Goal: Book appointment/travel/reservation

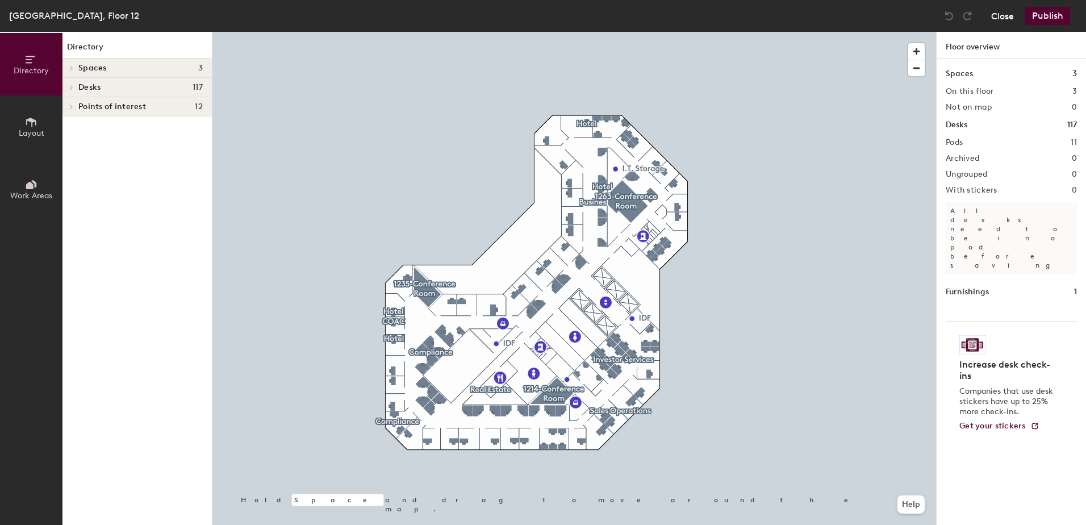
click at [1001, 16] on button "Close" at bounding box center [1002, 16] width 23 height 18
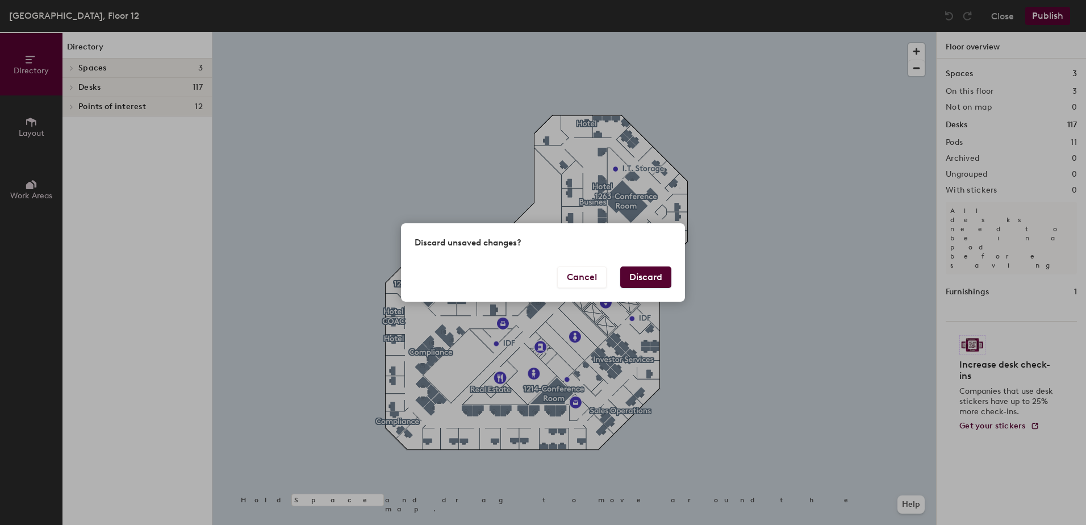
click at [640, 272] on button "Discard" at bounding box center [645, 277] width 51 height 22
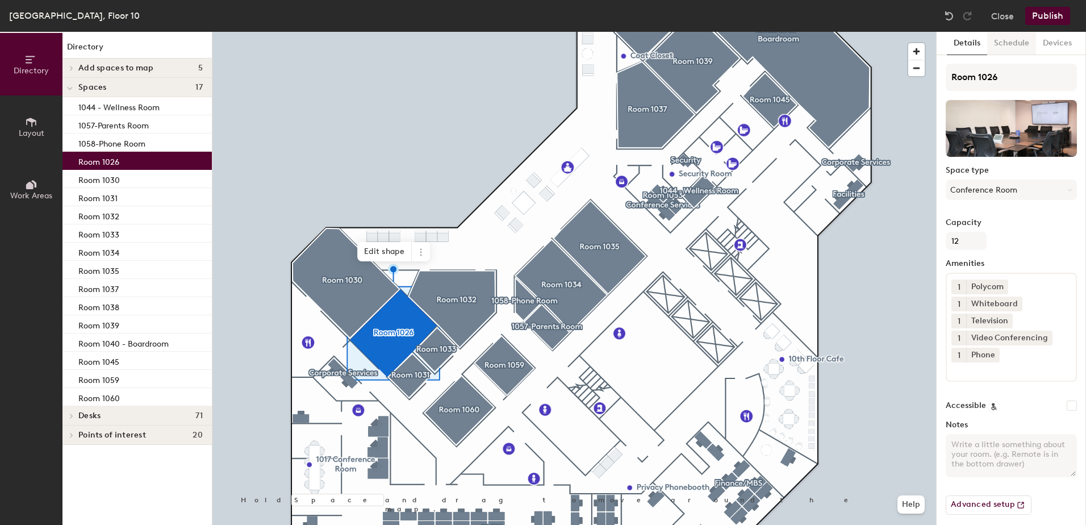
click at [1015, 44] on button "Schedule" at bounding box center [1012, 43] width 49 height 23
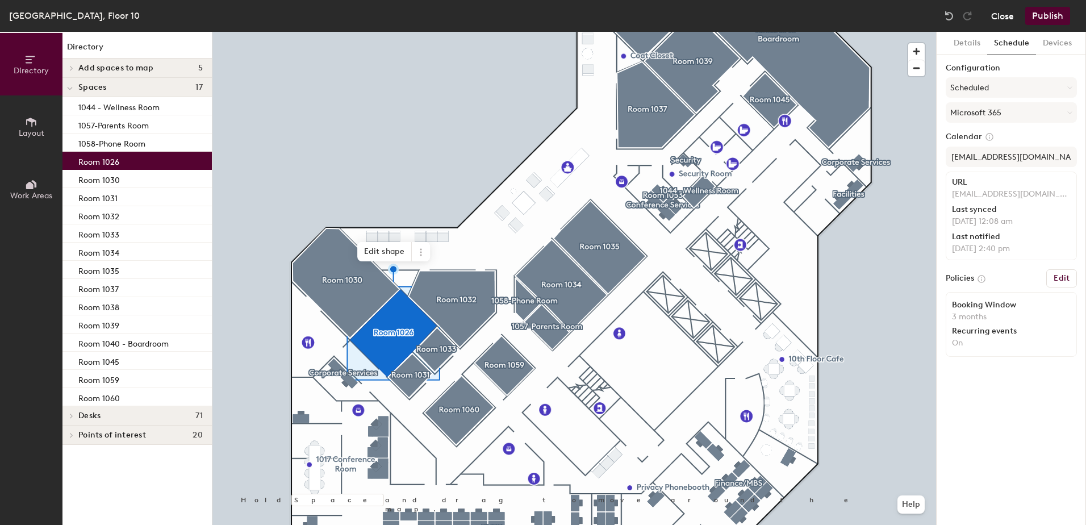
click at [1009, 16] on button "Close" at bounding box center [1002, 16] width 23 height 18
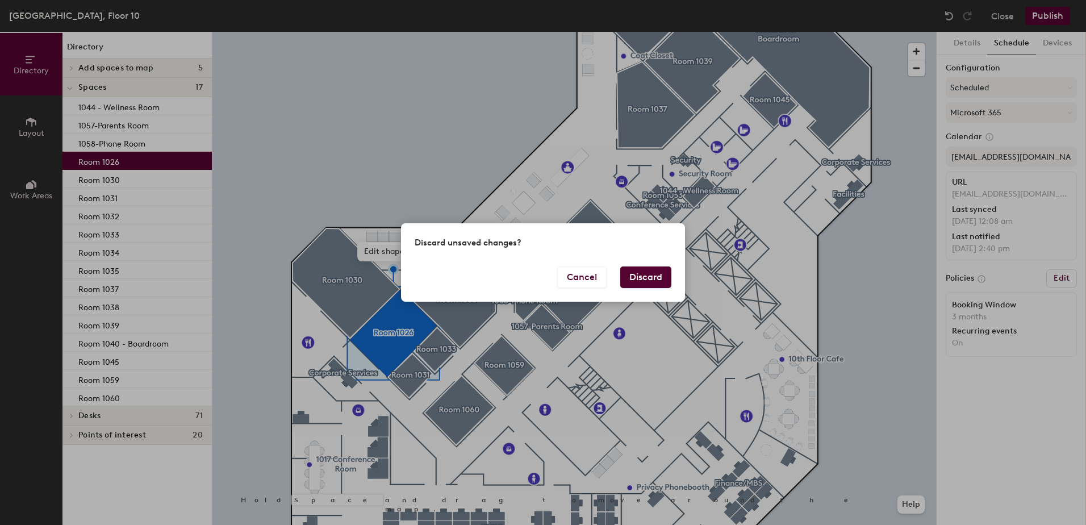
click at [639, 279] on button "Discard" at bounding box center [645, 277] width 51 height 22
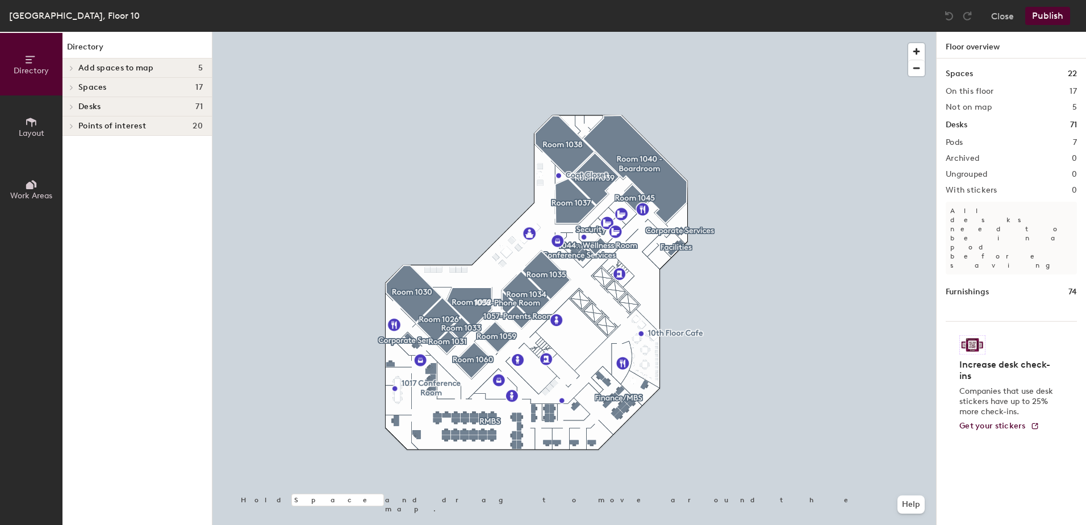
click at [1074, 108] on h2 "5" at bounding box center [1075, 107] width 5 height 9
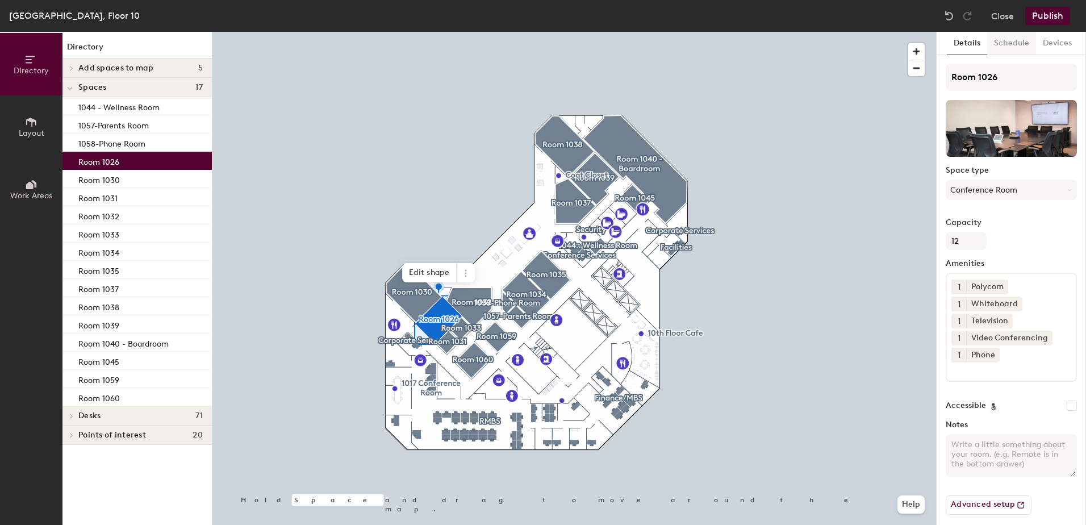
click at [1014, 39] on button "Schedule" at bounding box center [1012, 43] width 49 height 23
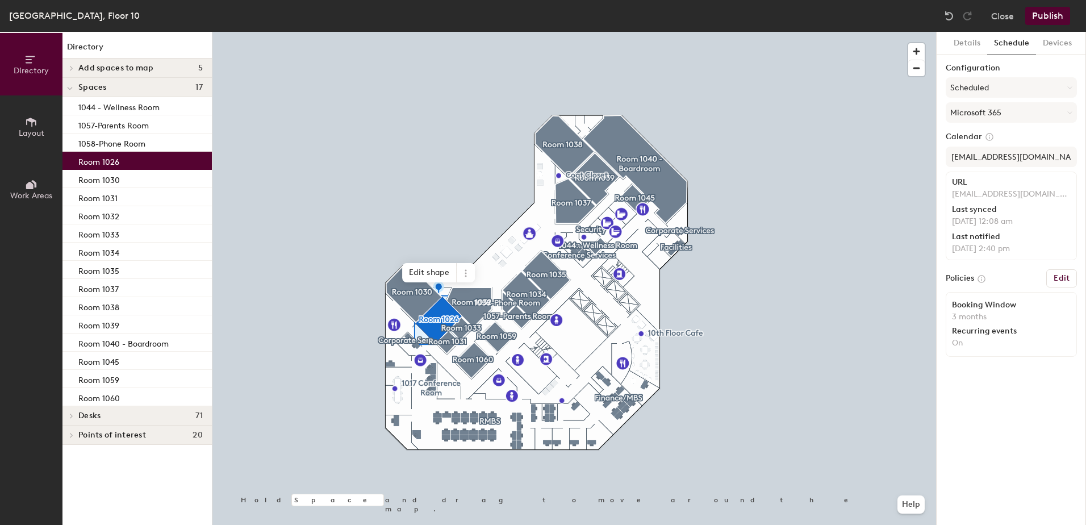
click at [1063, 277] on h6 "Edit" at bounding box center [1062, 278] width 16 height 9
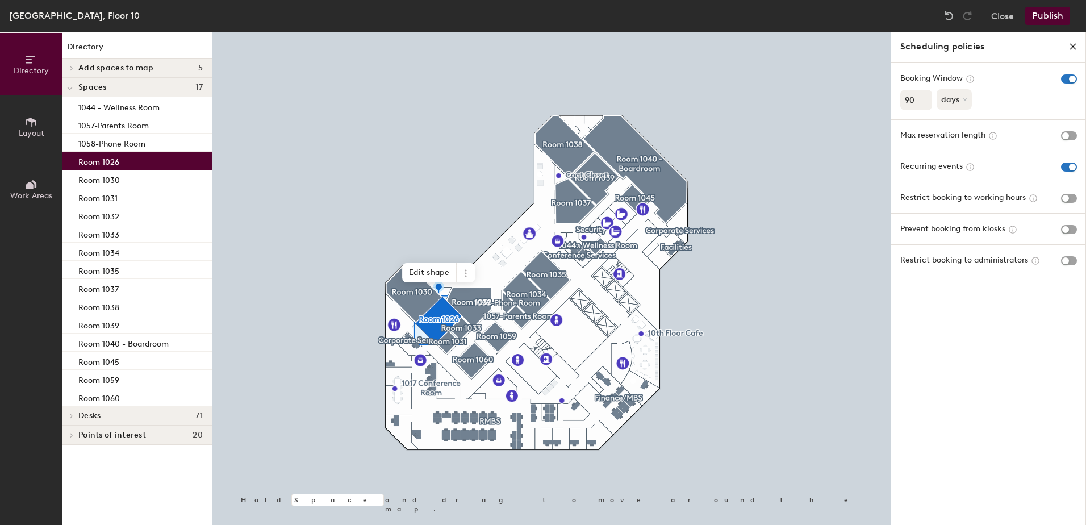
click at [1074, 44] on icon "close policies" at bounding box center [1073, 46] width 9 height 9
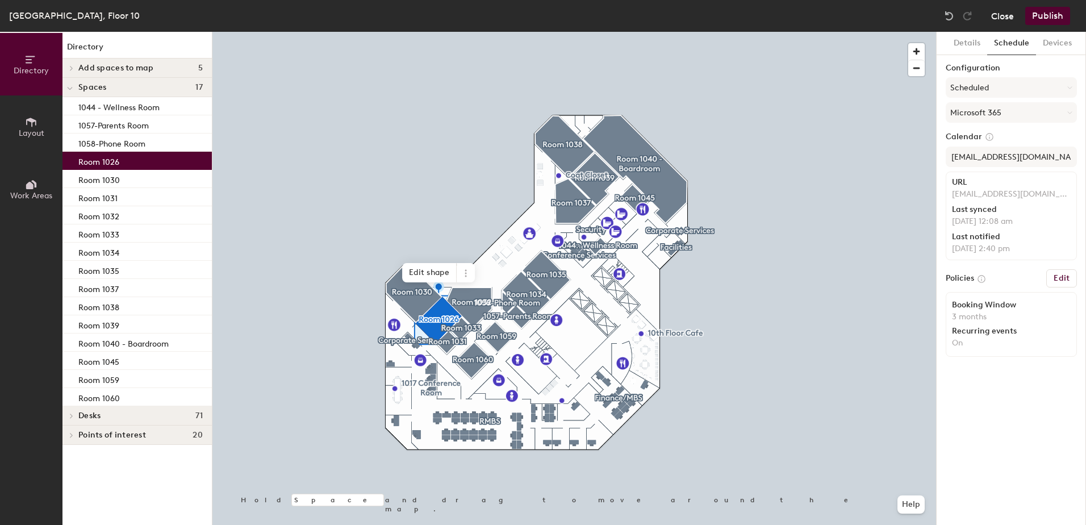
click at [1004, 15] on button "Close" at bounding box center [1002, 16] width 23 height 18
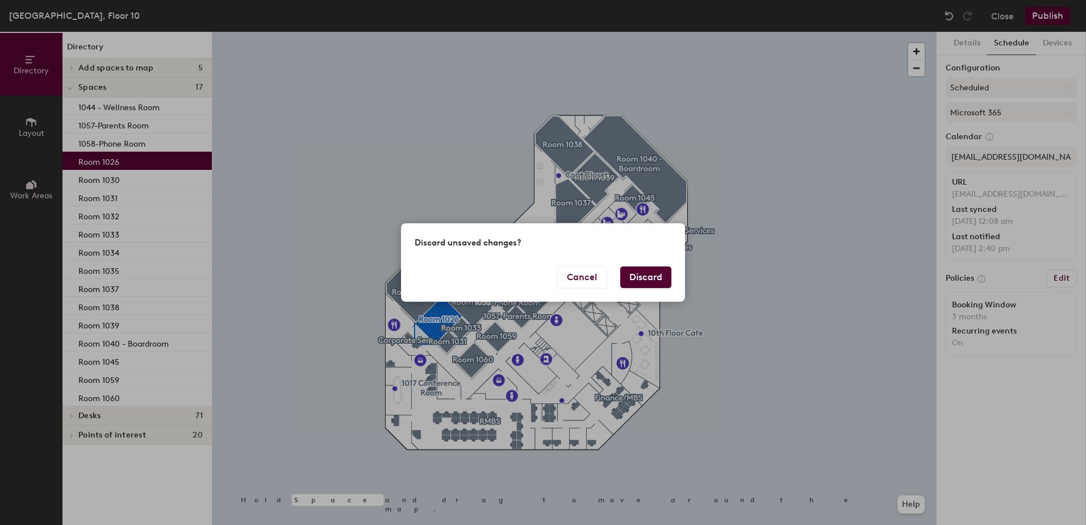
click at [648, 280] on button "Discard" at bounding box center [645, 277] width 51 height 22
